Goal: Information Seeking & Learning: Learn about a topic

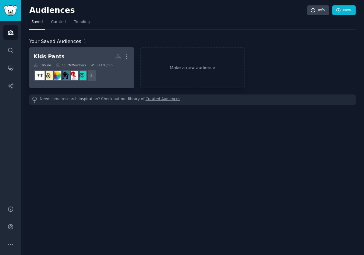
click at [111, 78] on dd "+ 4" at bounding box center [82, 75] width 96 height 17
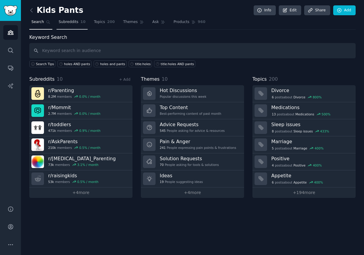
click at [70, 20] on span "Subreddits" at bounding box center [69, 21] width 20 height 5
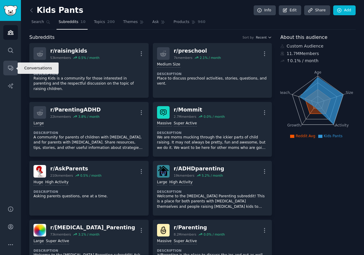
click at [12, 65] on link "Conversations" at bounding box center [10, 68] width 15 height 15
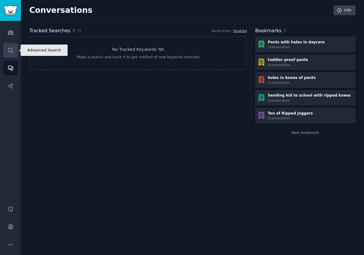
click at [12, 53] on icon "Sidebar" at bounding box center [10, 50] width 6 height 6
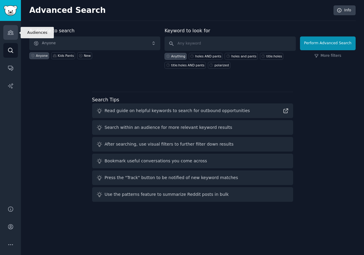
click at [11, 34] on icon "Sidebar" at bounding box center [10, 32] width 6 height 6
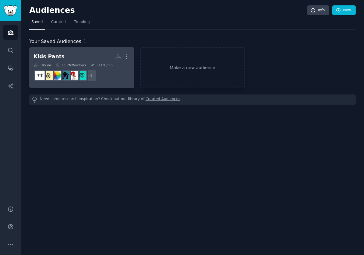
click at [50, 50] on link "Kids Pants More 10 Sub s 11.7M Members 0.11 % /mo + 4" at bounding box center [81, 67] width 105 height 41
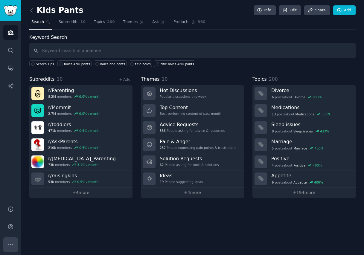
click at [10, 247] on icon "Sidebar" at bounding box center [10, 245] width 6 height 6
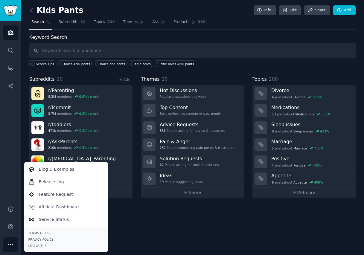
click at [161, 230] on div "Kids Pants Info Edit Share Add Search Subreddits 10 Topics 200 Themes Ask Produ…" at bounding box center [192, 127] width 343 height 255
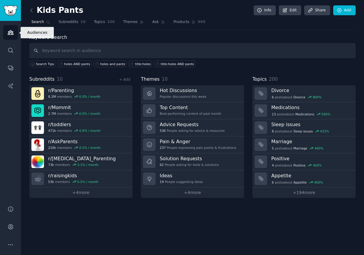
click at [14, 34] on link "Audiences" at bounding box center [10, 32] width 15 height 15
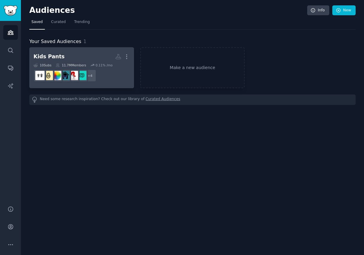
click at [72, 49] on link "Kids Pants More 10 Sub s 11.7M Members 0.11 % /mo + 4" at bounding box center [81, 67] width 105 height 41
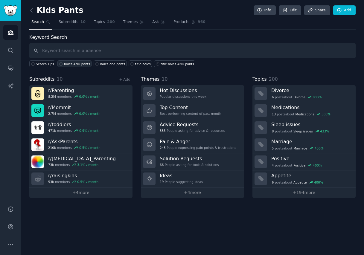
click at [74, 63] on div "holes AND pants" at bounding box center [77, 64] width 26 height 4
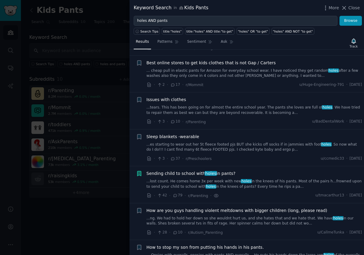
scroll to position [323, 0]
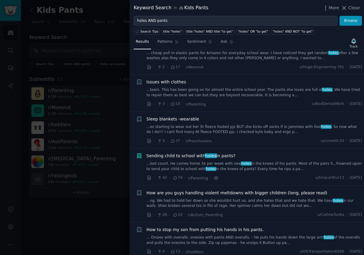
click at [198, 154] on span "Sending child to school with holes in pants?" at bounding box center [191, 156] width 89 height 6
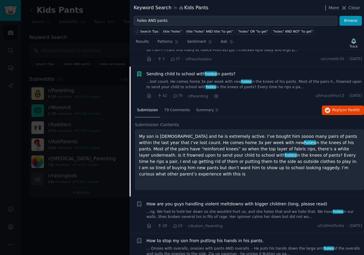
scroll to position [419, 0]
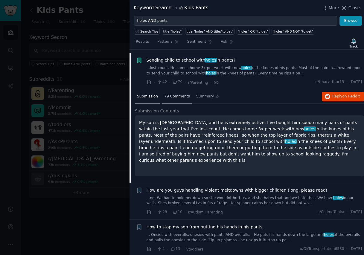
click at [175, 94] on span "79 Comments" at bounding box center [177, 96] width 26 height 5
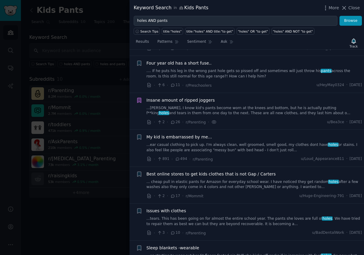
scroll to position [296, 0]
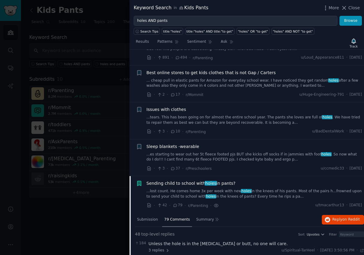
click at [113, 53] on div at bounding box center [182, 127] width 364 height 255
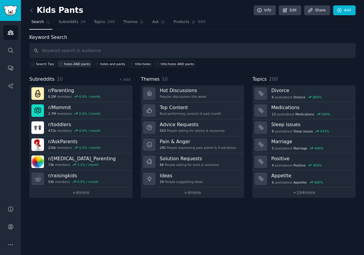
click at [78, 64] on div "holes AND pants" at bounding box center [77, 64] width 26 height 4
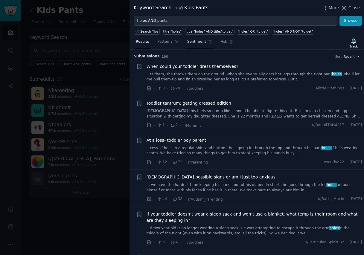
click at [198, 45] on link "Sentiment" at bounding box center [199, 43] width 29 height 12
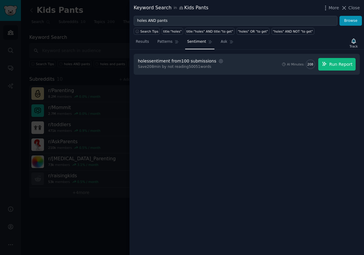
click at [329, 65] on button "Run Report" at bounding box center [337, 64] width 37 height 13
